Goal: Communication & Community: Participate in discussion

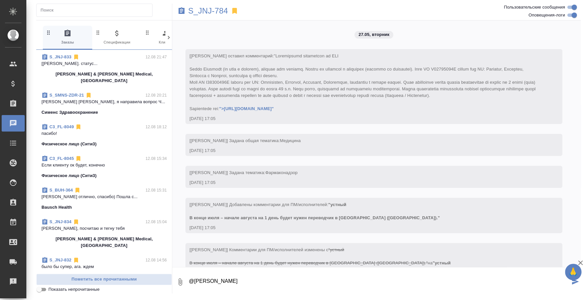
scroll to position [3312, 0]
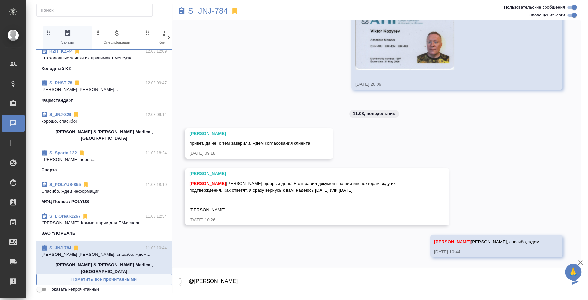
drag, startPoint x: 278, startPoint y: 285, endPoint x: 143, endPoint y: 274, distance: 135.5
click at [143, 274] on div "0 Заказы 0 Спецификации 0 Клиенты 0 Входящие 0 Тендеры 0 Исполнители 0 Подбор и…" at bounding box center [308, 156] width 544 height 273
click at [78, 213] on link "S_L’Oreal-1267" at bounding box center [64, 215] width 31 height 5
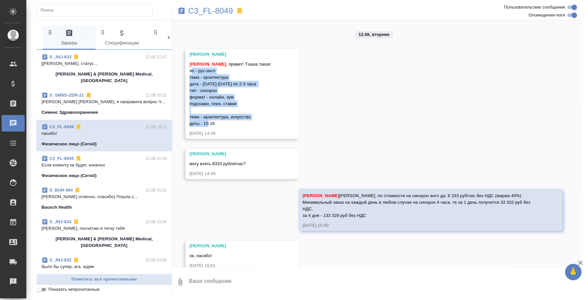
scroll to position [588, 0]
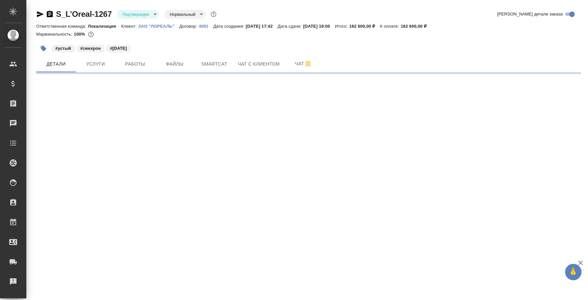
select select "RU"
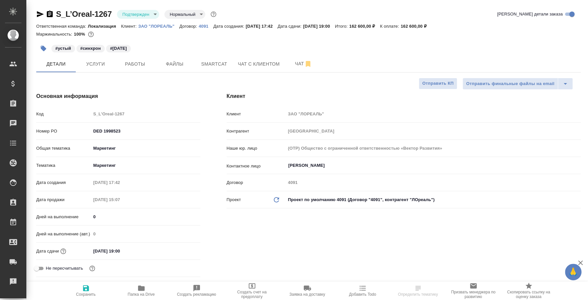
type textarea "x"
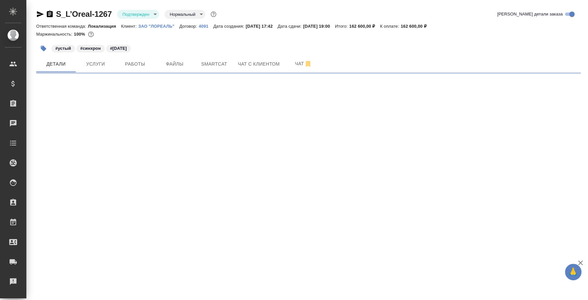
select select "RU"
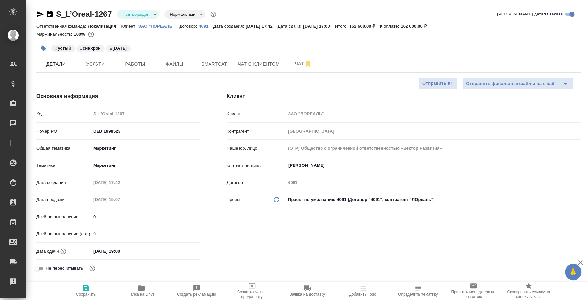
type textarea "x"
click at [312, 67] on span "Чат" at bounding box center [303, 64] width 32 height 8
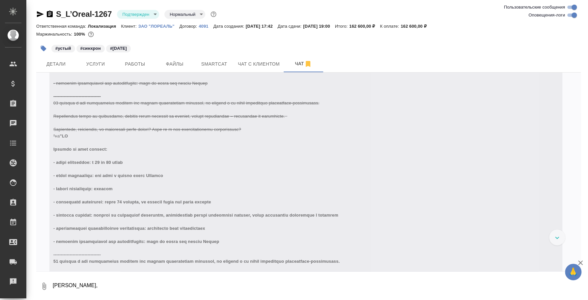
scroll to position [3393, 0]
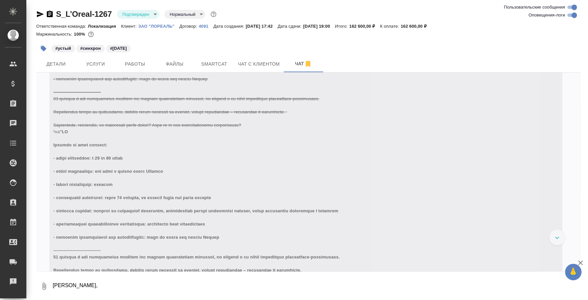
drag, startPoint x: 156, startPoint y: 283, endPoint x: 31, endPoint y: 271, distance: 126.0
click at [31, 271] on div "S_L’Oreal-1267 Подтвержден confirmed Нормальный normal Ответственная команда: Л…" at bounding box center [306, 150] width 561 height 301
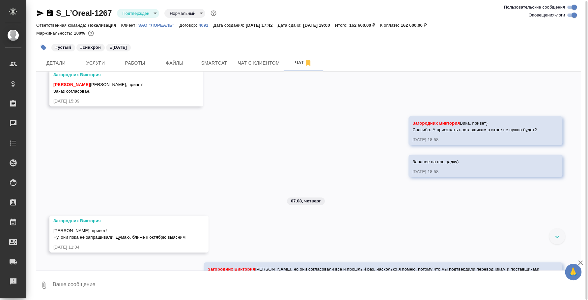
scroll to position [2982, 0]
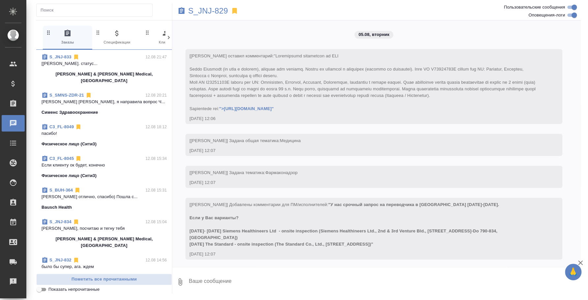
scroll to position [5878, 0]
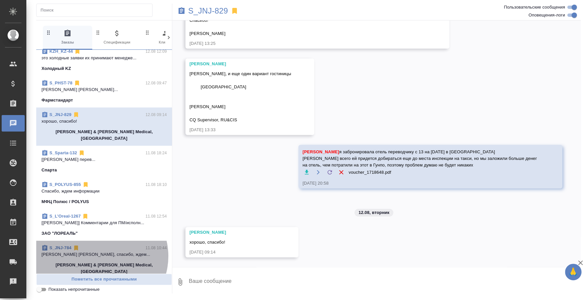
click at [101, 251] on p "[PERSON_NAME] [PERSON_NAME], спасибо, ждем..." at bounding box center [103, 254] width 125 height 7
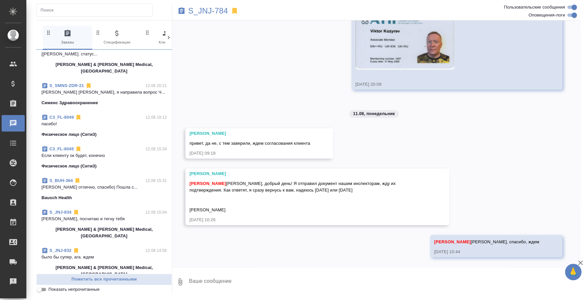
scroll to position [0, 0]
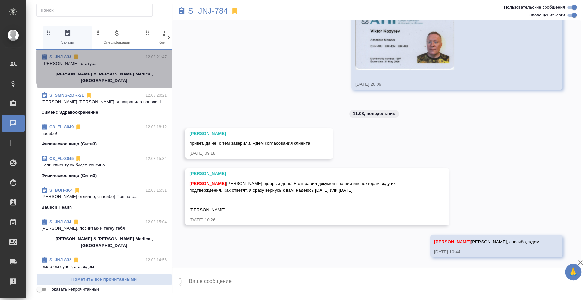
click at [116, 65] on p "[[PERSON_NAME]. статус..." at bounding box center [103, 63] width 125 height 7
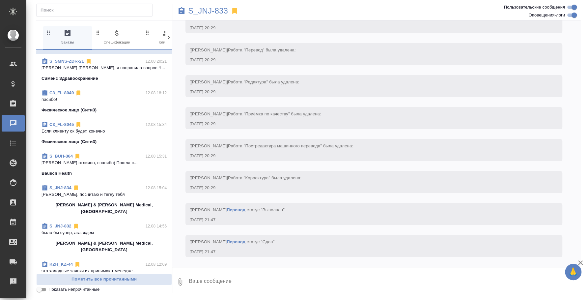
scroll to position [41, 0]
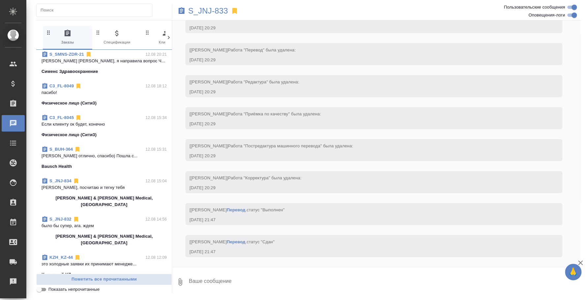
click at [101, 233] on p "Johnson & Johnson Medical, Russia" at bounding box center [103, 239] width 125 height 13
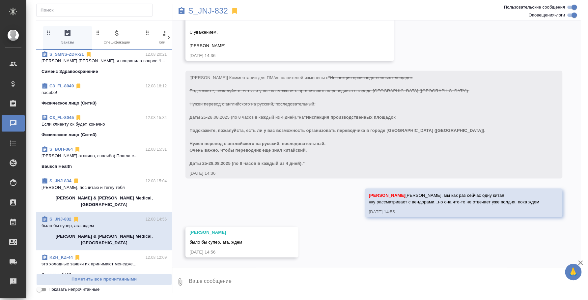
scroll to position [808, 0]
click at [276, 292] on textarea at bounding box center [384, 281] width 393 height 22
type textarea "2"
type textarea """
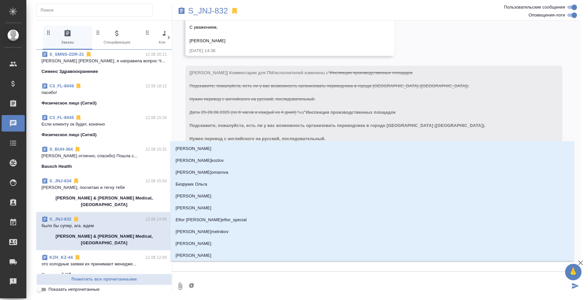
type textarea "@e"
type input "e"
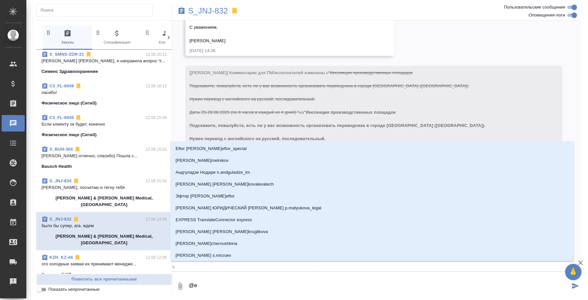
type textarea "@ec"
type input "ec"
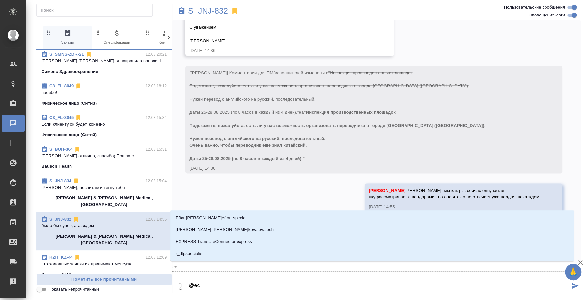
type textarea "@e"
type input "e"
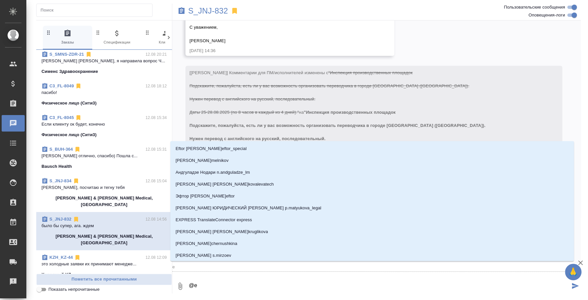
type textarea "@"
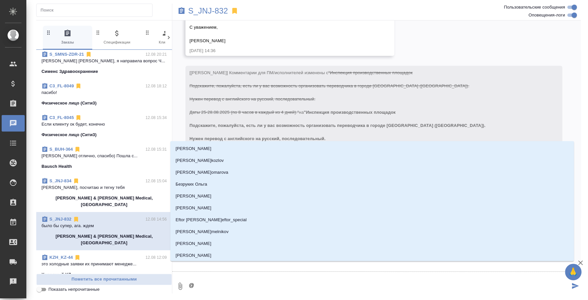
type textarea "@e"
type input "e"
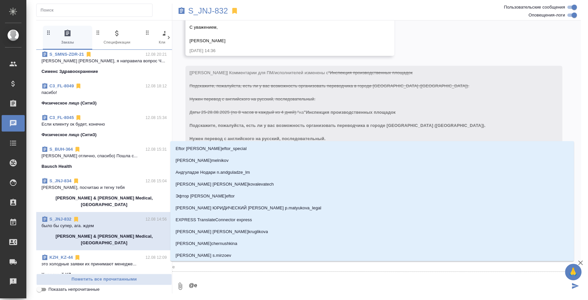
type textarea "@e'c"
type input "e'c"
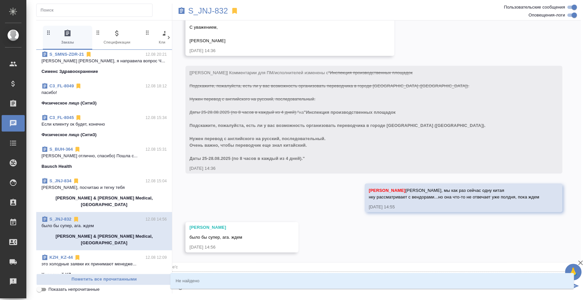
type textarea "@e'c'v"
type input "e'c'v"
type textarea "@e'c"
type input "e'c"
type textarea "@e"
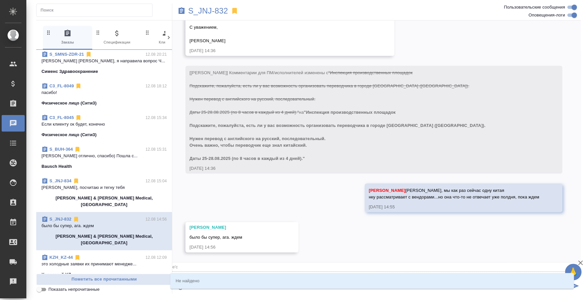
type input "e"
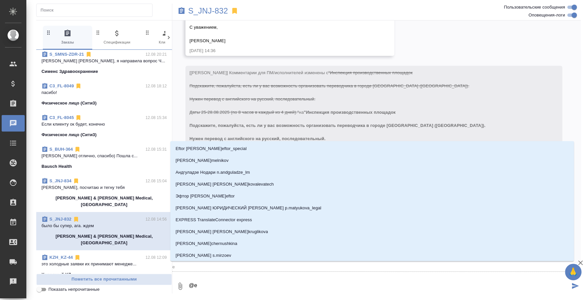
type textarea "@"
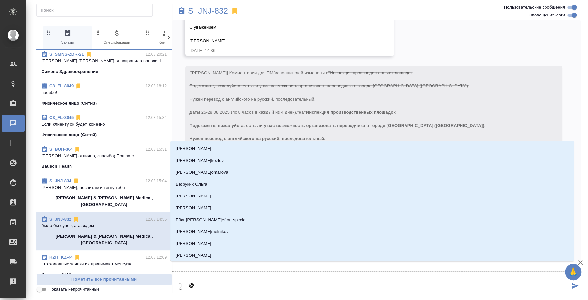
type textarea "@у"
type input "у"
type textarea "@ус"
type input "ус"
type textarea "@усм"
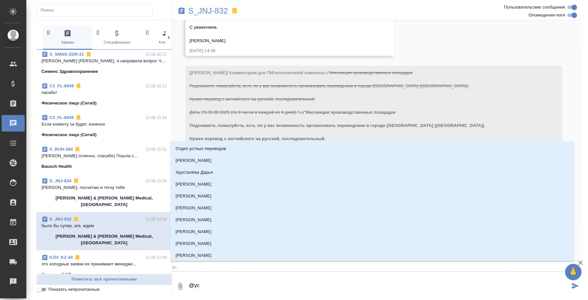
type input "усм"
type textarea "@усма"
type input "усма"
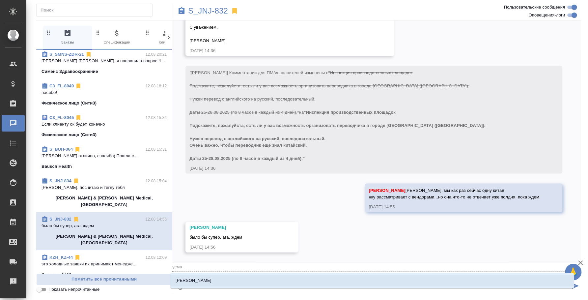
click at [277, 278] on li "Усманова Ольга" at bounding box center [371, 280] width 403 height 12
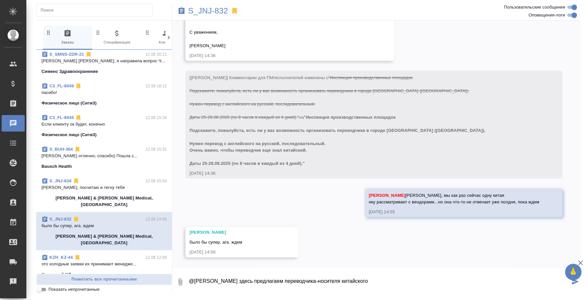
type textarea "@Усманова Ольга здесь предлагаем переводчика-носителя китайского"
